Goal: Task Accomplishment & Management: Complete application form

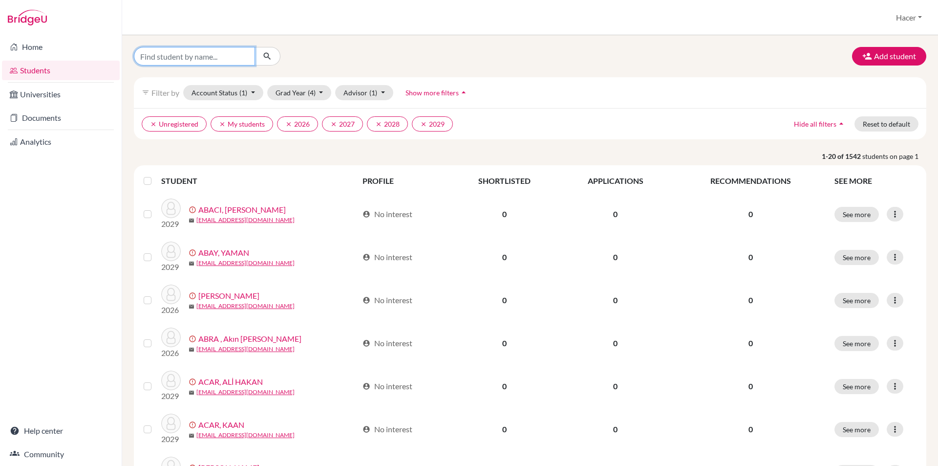
click at [201, 53] on input "Find student by name..." at bounding box center [194, 56] width 121 height 19
type input "erkmen"
click button "submit" at bounding box center [268, 56] width 26 height 19
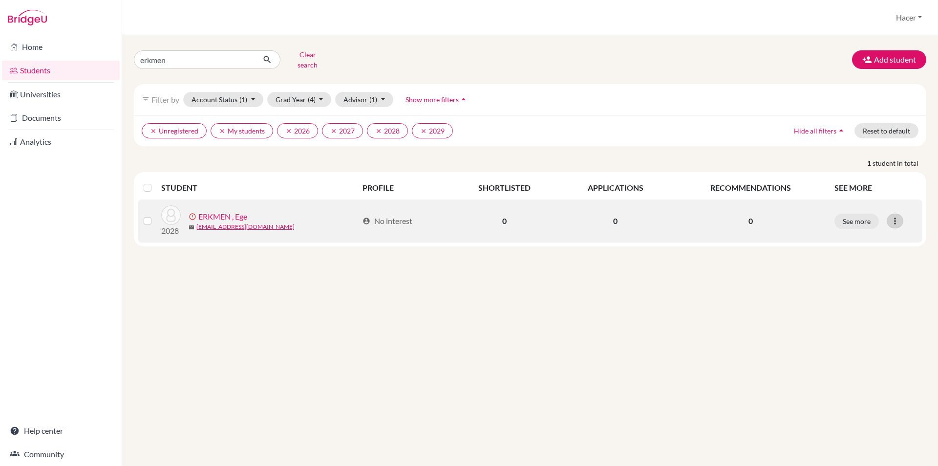
click at [897, 216] on icon at bounding box center [895, 221] width 10 height 10
click at [879, 265] on button "Resend invite email" at bounding box center [858, 273] width 88 height 16
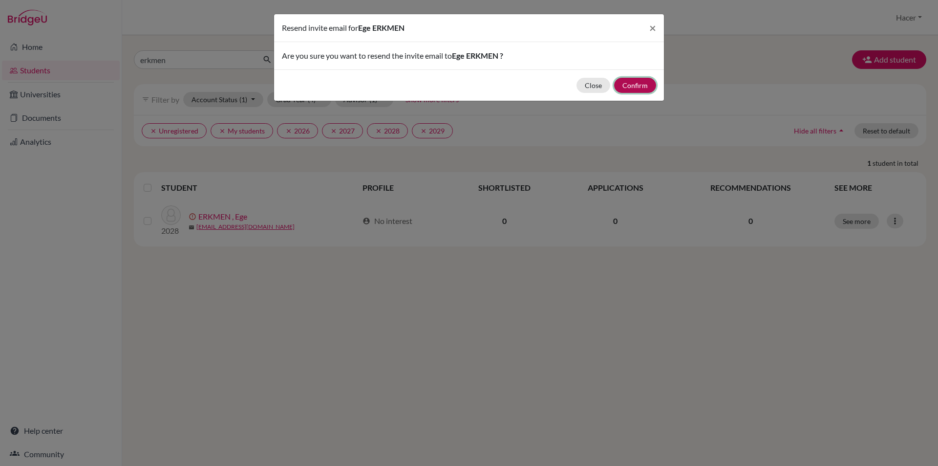
click at [638, 85] on button "Confirm" at bounding box center [635, 85] width 42 height 15
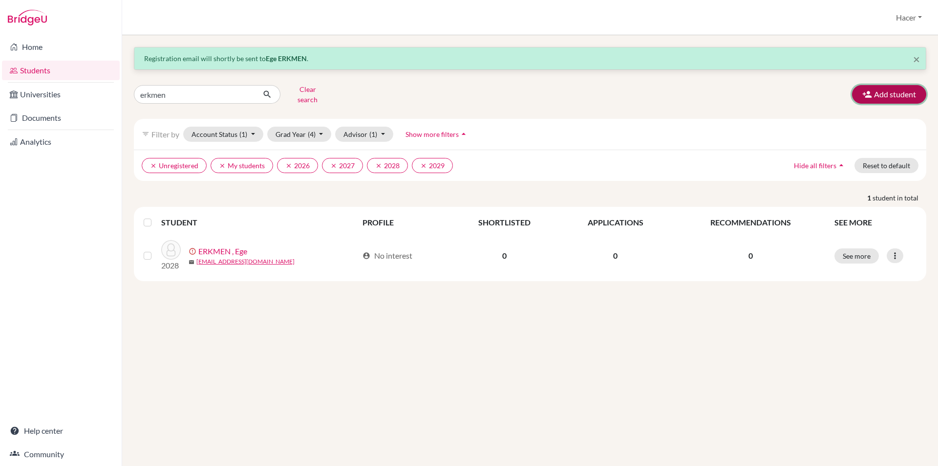
click at [888, 85] on button "Add student" at bounding box center [889, 94] width 74 height 19
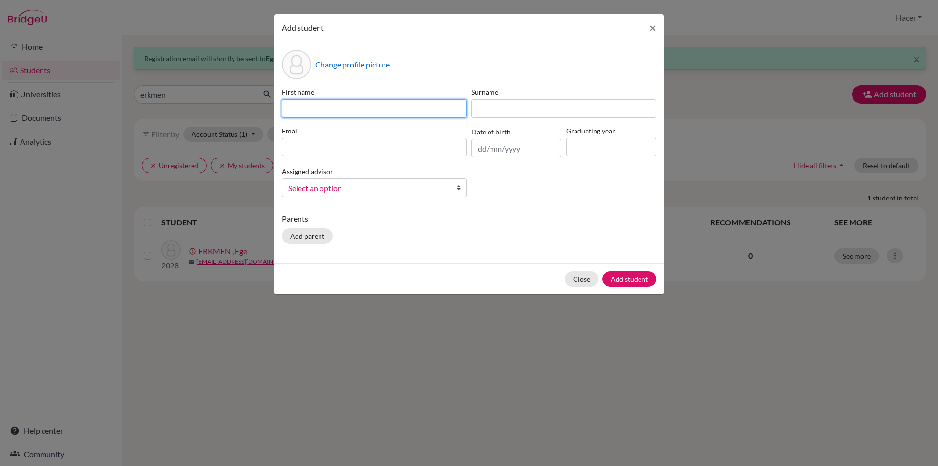
click at [399, 105] on input at bounding box center [374, 108] width 185 height 19
type input "Ege"
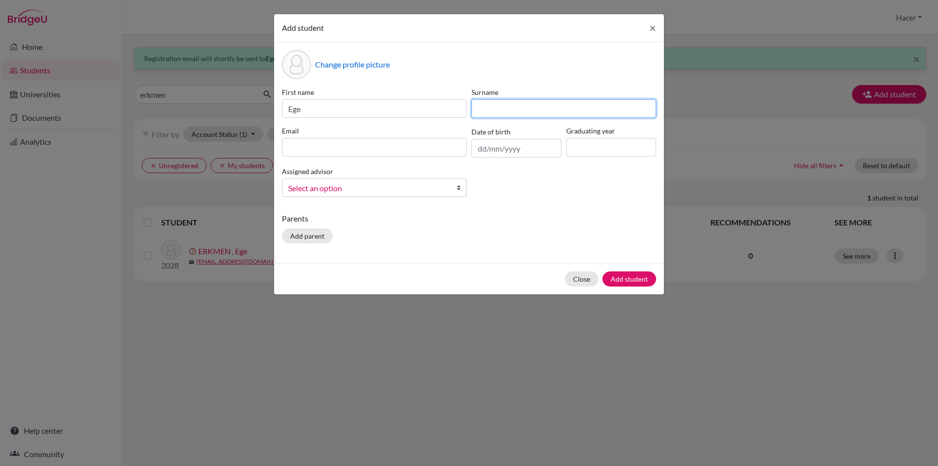
click at [503, 100] on input at bounding box center [563, 108] width 185 height 19
type input "Çırpan"
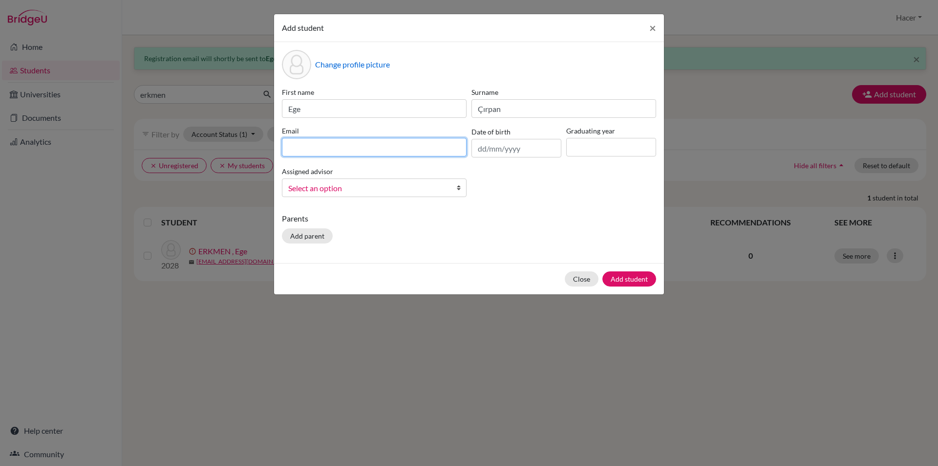
click at [384, 147] on input at bounding box center [374, 147] width 185 height 19
click at [336, 141] on input at bounding box center [374, 147] width 185 height 19
paste input "[EMAIL_ADDRESS][DOMAIN_NAME]"
type input "[EMAIL_ADDRESS][DOMAIN_NAME]"
click at [518, 149] on input "text" at bounding box center [516, 148] width 90 height 19
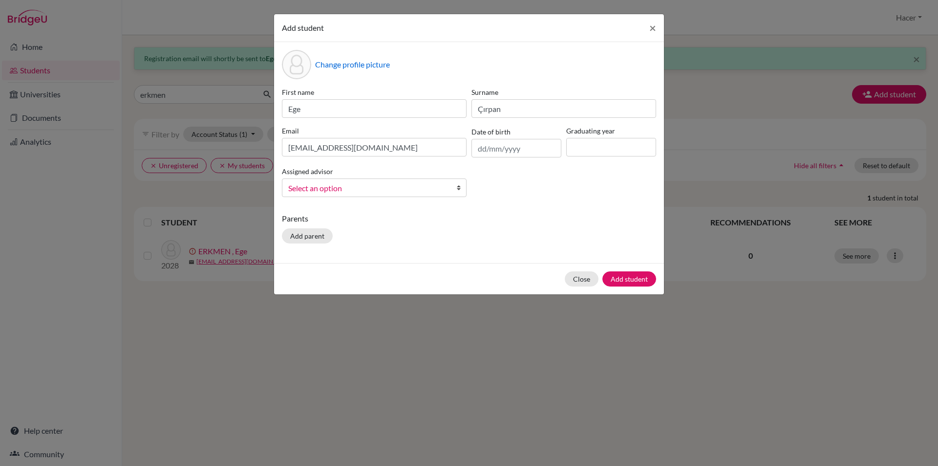
click at [443, 350] on div "Add student × Change profile picture First name [PERSON_NAME] Surname Çırpan Em…" at bounding box center [469, 233] width 938 height 466
click at [510, 146] on input "text" at bounding box center [516, 148] width 90 height 19
click at [512, 34] on th "[DATE]" at bounding box center [517, 36] width 71 height 13
click at [477, 38] on th "«" at bounding box center [477, 39] width 10 height 13
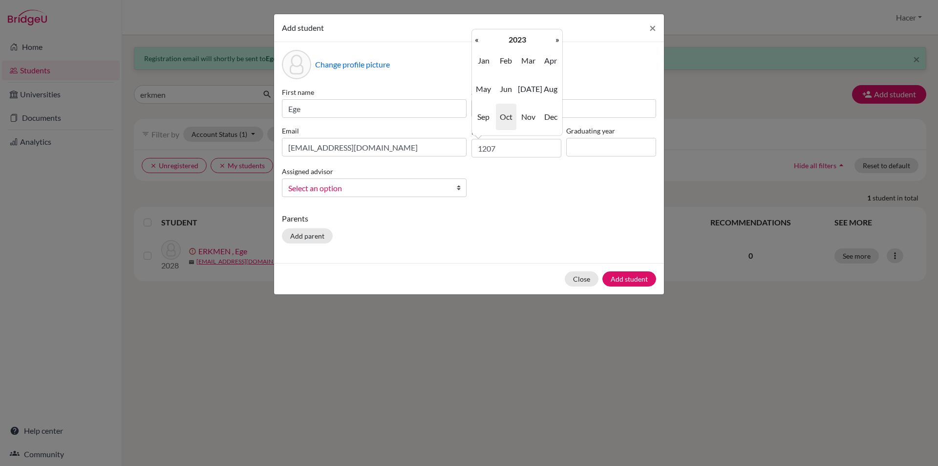
click at [477, 38] on th "«" at bounding box center [477, 39] width 10 height 13
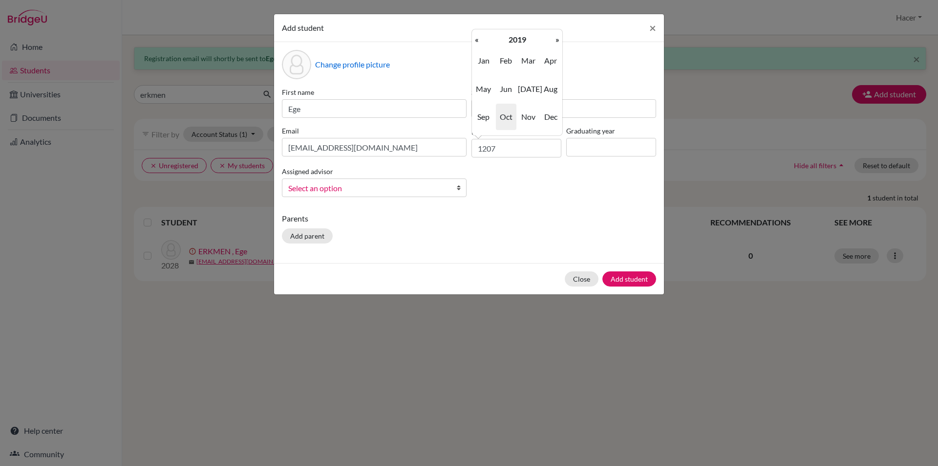
click at [477, 38] on th "«" at bounding box center [477, 39] width 10 height 13
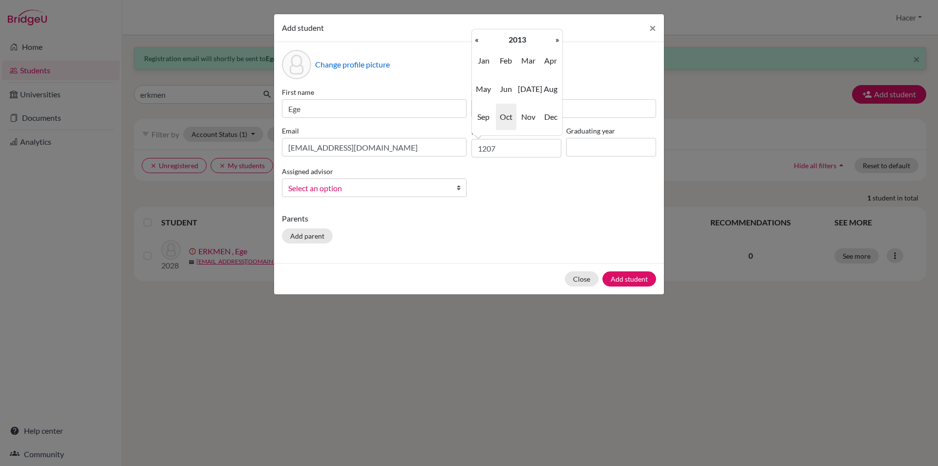
click at [477, 38] on th "«" at bounding box center [477, 39] width 10 height 13
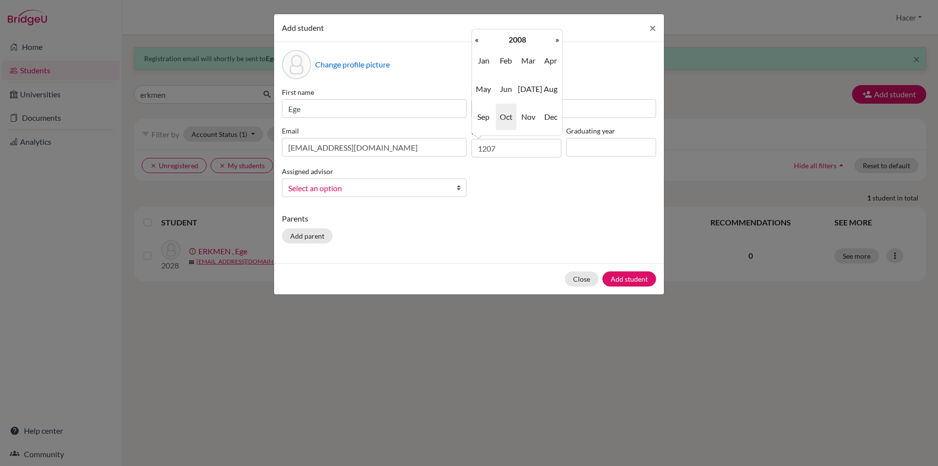
click at [477, 38] on th "«" at bounding box center [477, 39] width 10 height 13
click at [557, 39] on th "»" at bounding box center [558, 39] width 10 height 13
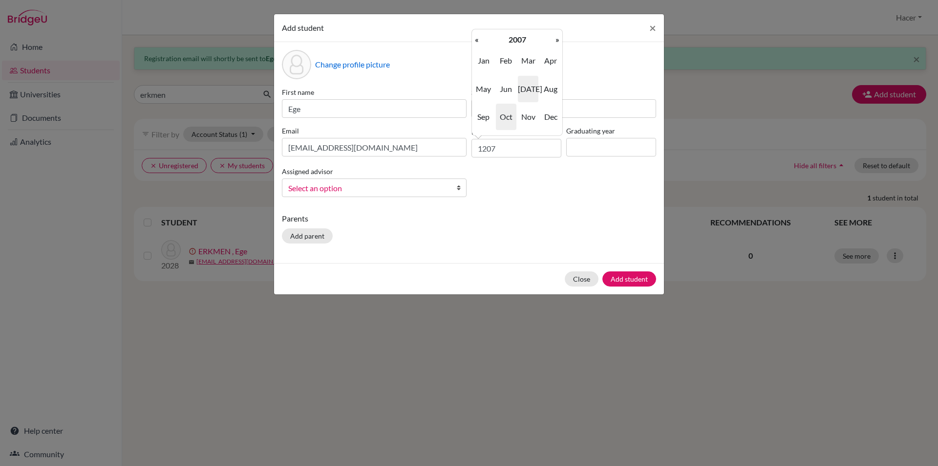
click at [523, 90] on span "[DATE]" at bounding box center [528, 89] width 21 height 26
click at [531, 86] on td "12" at bounding box center [533, 87] width 13 height 13
type input "[DATE]"
click at [584, 147] on input at bounding box center [611, 147] width 90 height 19
type input "2025"
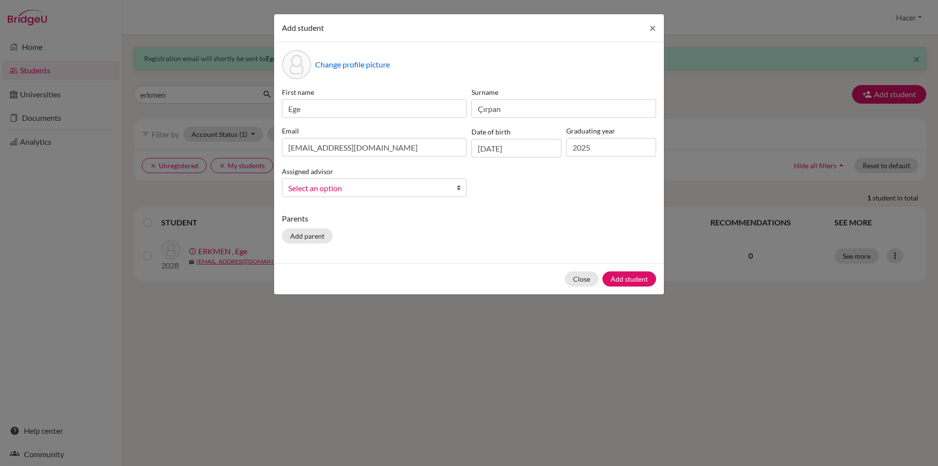
click at [457, 190] on b at bounding box center [461, 188] width 10 height 18
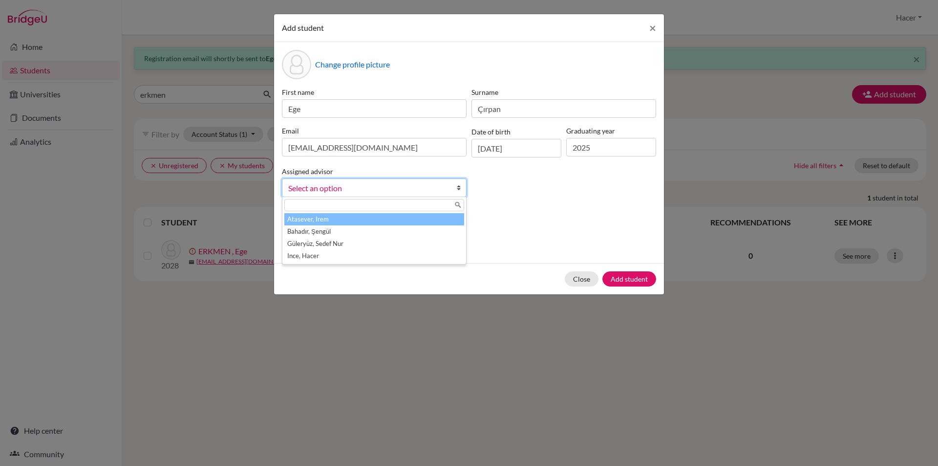
click at [364, 204] on input "text" at bounding box center [374, 205] width 180 height 12
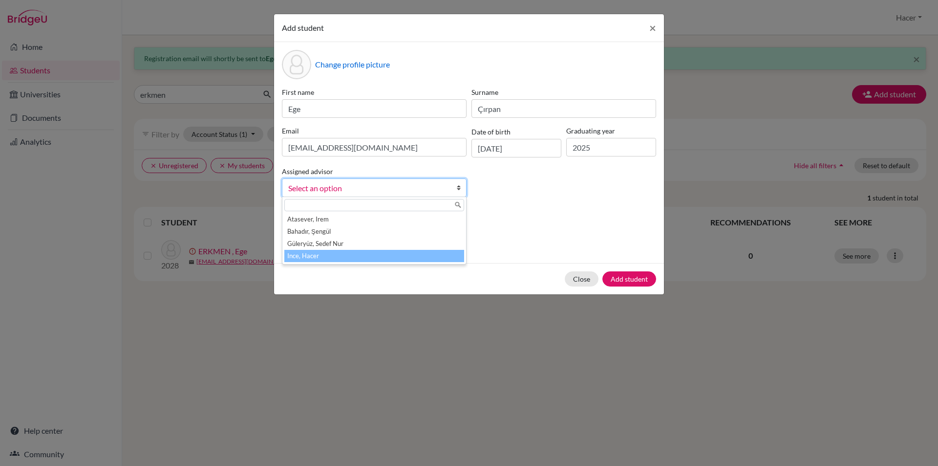
click at [316, 255] on li "Ince, Hacer" at bounding box center [374, 256] width 180 height 12
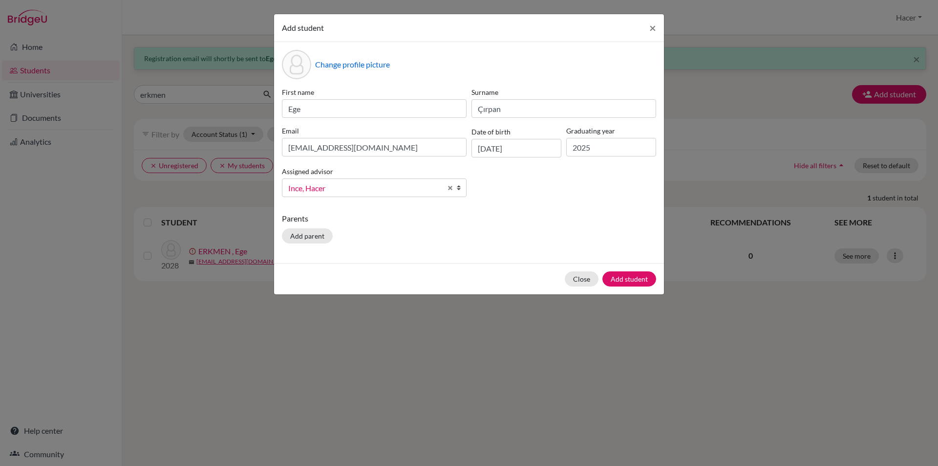
click at [353, 238] on div "Parents Add parent" at bounding box center [469, 230] width 374 height 35
click at [639, 276] on button "Add student" at bounding box center [629, 278] width 54 height 15
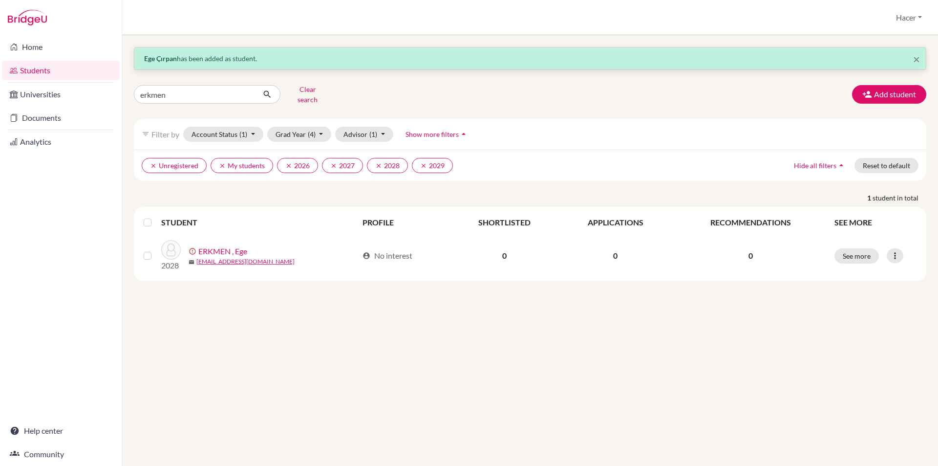
click at [35, 68] on link "Students" at bounding box center [61, 71] width 118 height 20
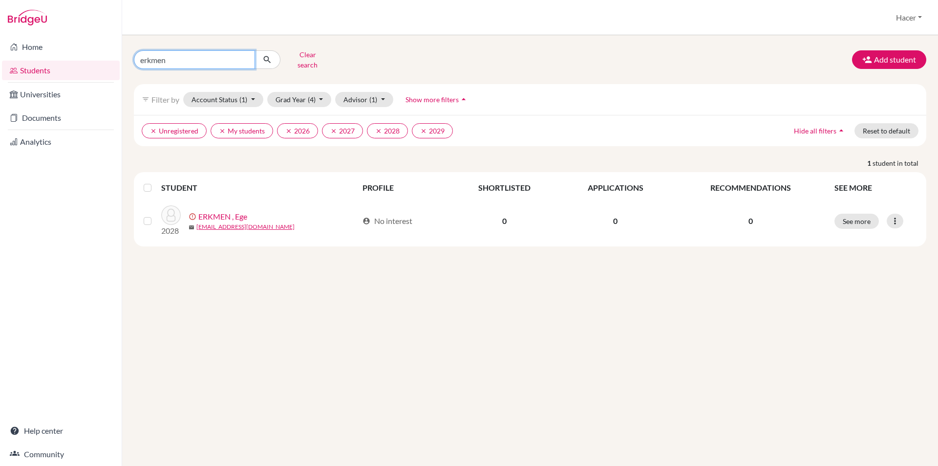
drag, startPoint x: 161, startPoint y: 57, endPoint x: 132, endPoint y: 59, distance: 28.4
click at [132, 59] on div "erkmen Clear search" at bounding box center [261, 59] width 269 height 25
type input "ege"
click button "submit" at bounding box center [268, 59] width 26 height 19
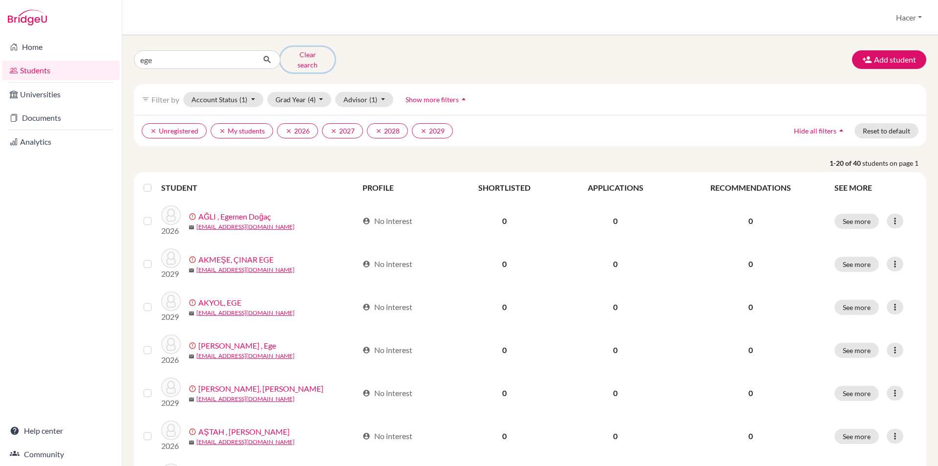
click at [317, 59] on button "Clear search" at bounding box center [307, 59] width 54 height 25
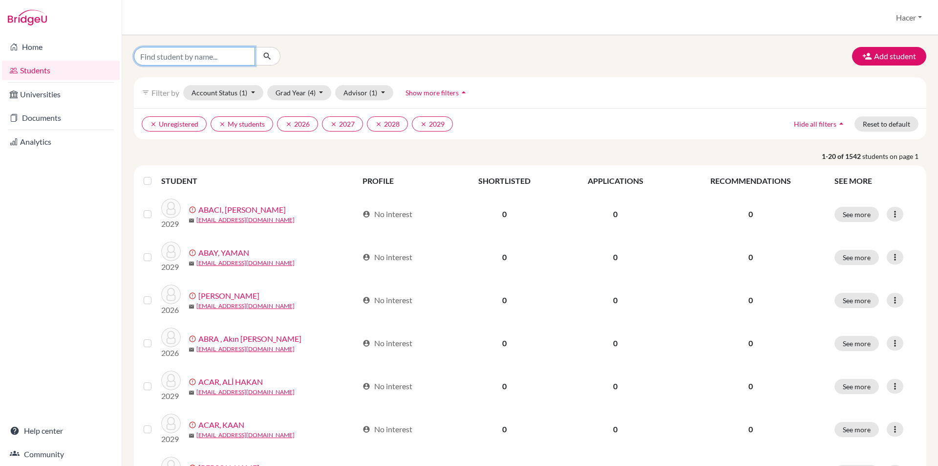
click at [177, 58] on input "Find student by name..." at bounding box center [194, 56] width 121 height 19
type input "çırpan"
click button "submit" at bounding box center [268, 56] width 26 height 19
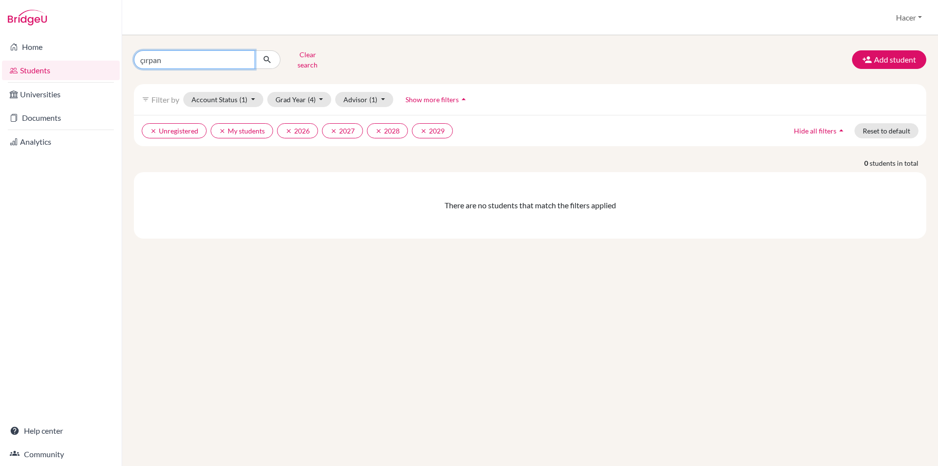
click at [194, 58] on input "çırpan" at bounding box center [194, 59] width 121 height 19
click at [149, 124] on button "clear Unregistered" at bounding box center [174, 130] width 65 height 15
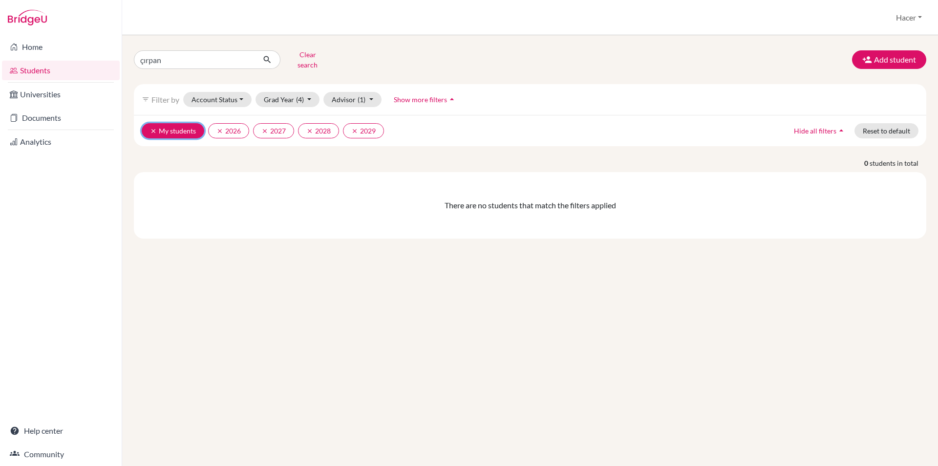
click at [154, 128] on icon "clear" at bounding box center [153, 131] width 7 height 7
